Goal: Navigation & Orientation: Find specific page/section

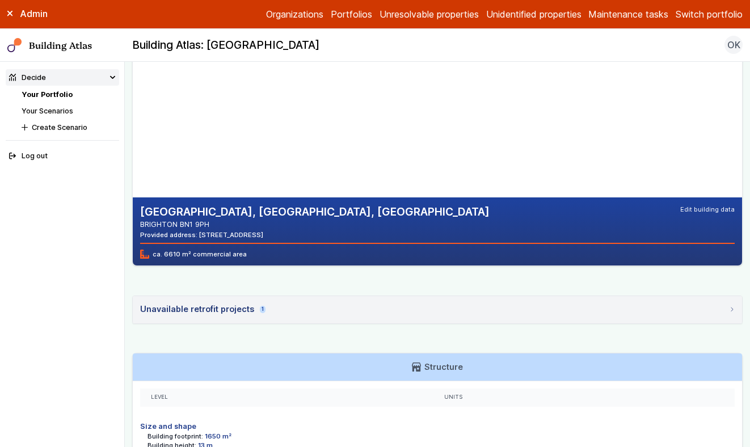
scroll to position [131, 0]
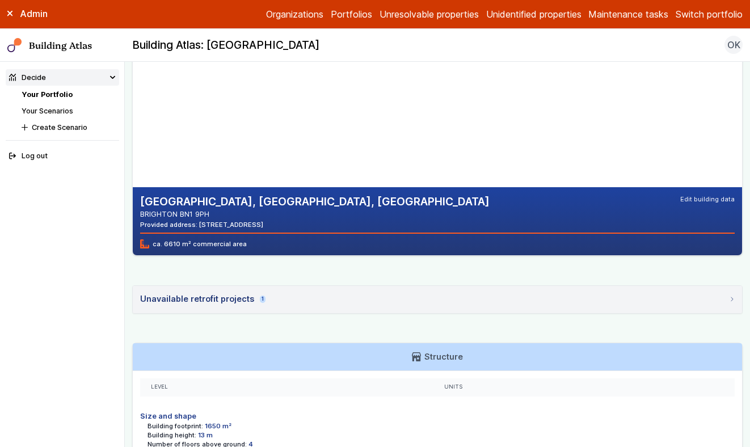
click at [322, 304] on summary "Unavailable retrofit projects 1" at bounding box center [437, 299] width 609 height 27
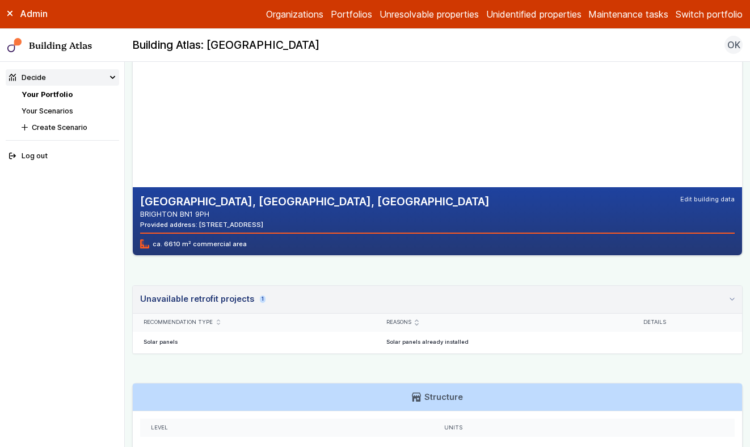
click at [322, 304] on summary "Unavailable retrofit projects 1" at bounding box center [437, 300] width 609 height 28
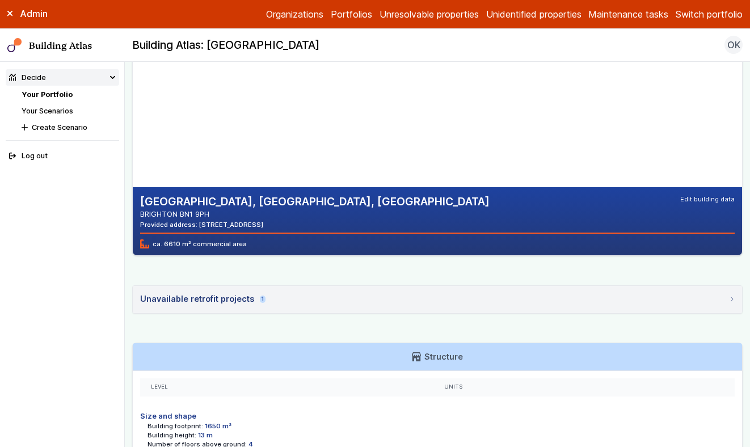
click at [322, 304] on summary "Unavailable retrofit projects 1" at bounding box center [437, 299] width 609 height 27
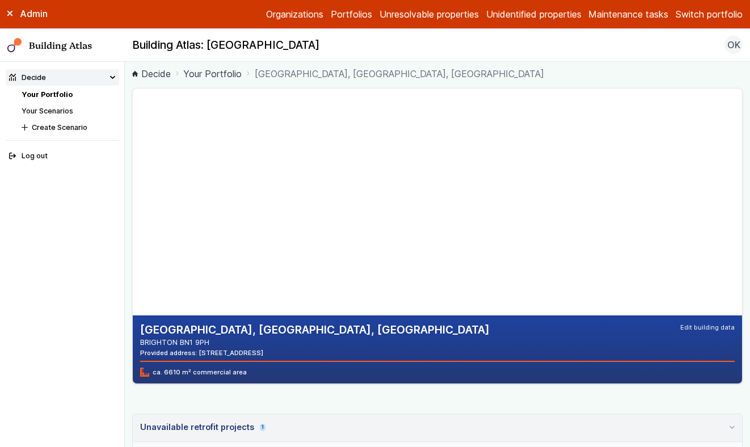
scroll to position [1, 0]
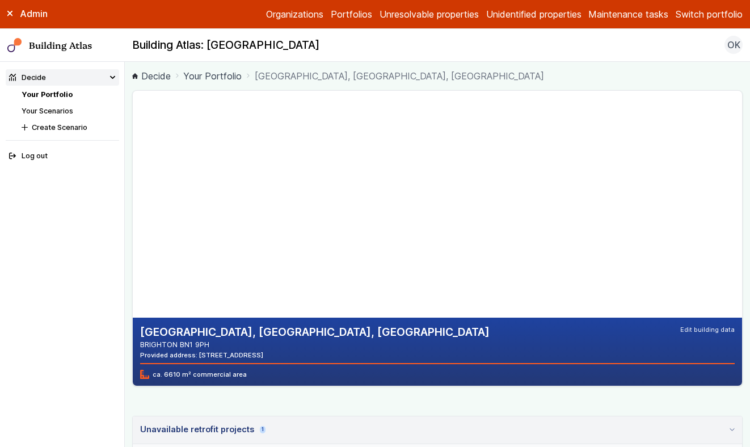
click at [330, 396] on div "WESTLAIN HOUSE CAFE BAR, UNIVERSITY OF BRIGHTON, VILLAGE WAY BRIGHTON BN1 9PH P…" at bounding box center [437, 380] width 610 height 580
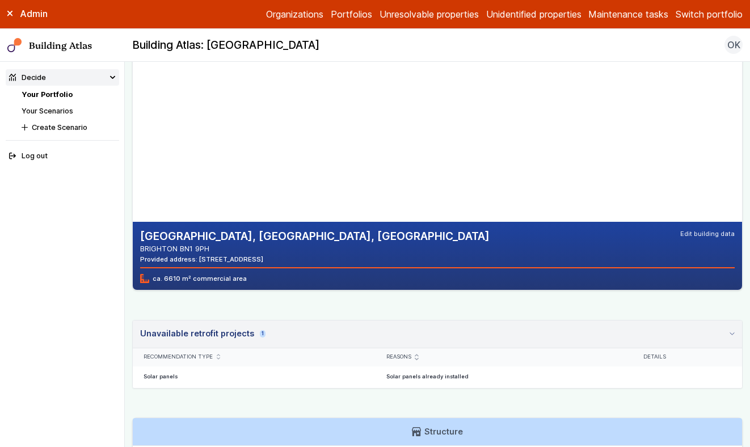
scroll to position [97, 0]
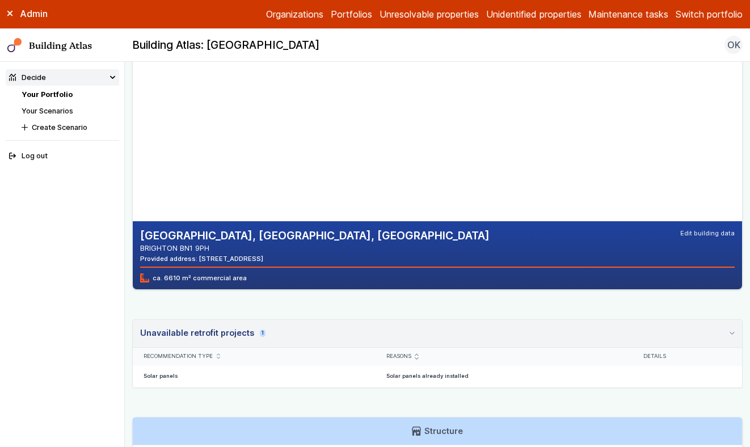
drag, startPoint x: 308, startPoint y: 133, endPoint x: 307, endPoint y: 151, distance: 18.2
click at [133, 151] on gmp-map-3d at bounding box center [133, 107] width 0 height 227
